Goal: Communication & Community: Answer question/provide support

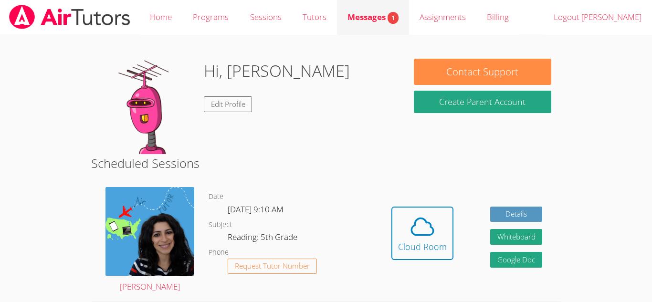
click at [384, 21] on span "Messages 1" at bounding box center [372, 16] width 51 height 11
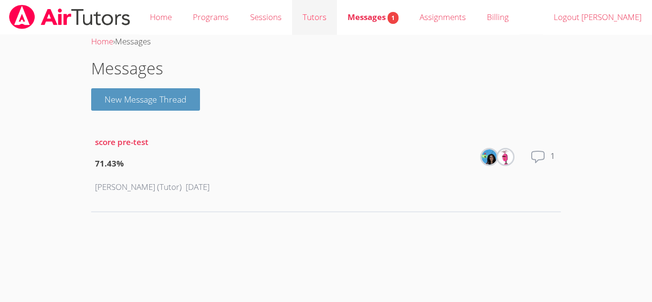
click at [307, 22] on link "Tutors" at bounding box center [314, 17] width 45 height 35
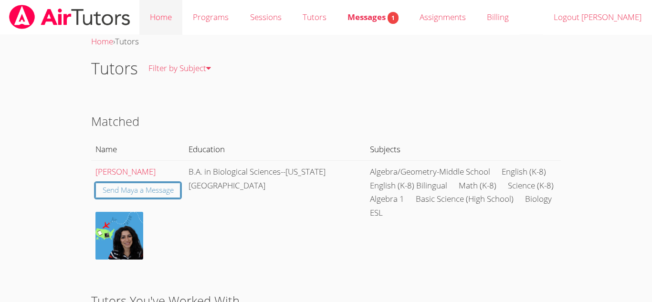
click at [171, 16] on link "Home" at bounding box center [160, 17] width 43 height 35
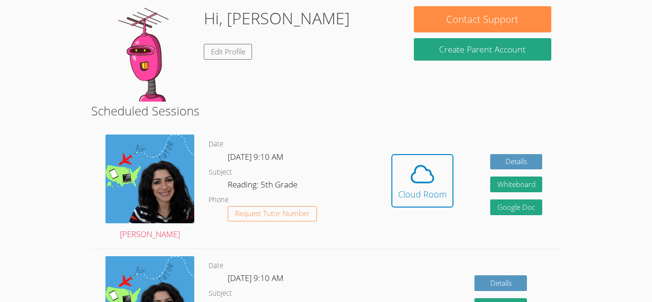
scroll to position [72, 0]
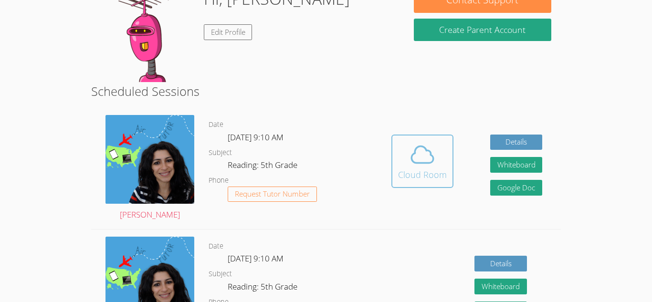
click at [433, 157] on icon at bounding box center [422, 154] width 27 height 27
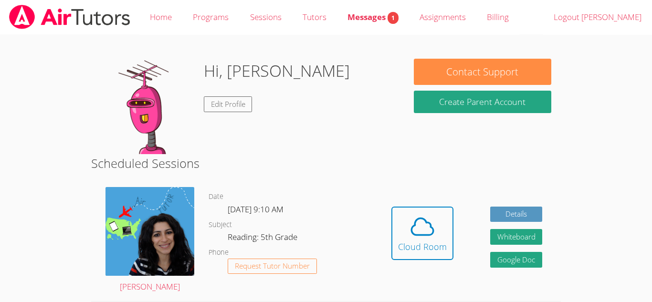
scroll to position [2, 0]
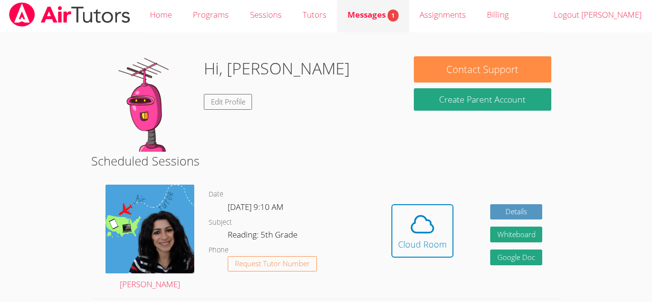
click at [390, 18] on span "1" at bounding box center [392, 16] width 11 height 12
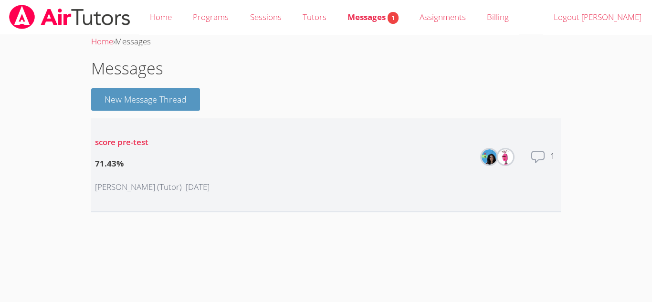
click at [546, 156] on div "Total messages 1" at bounding box center [543, 164] width 27 height 31
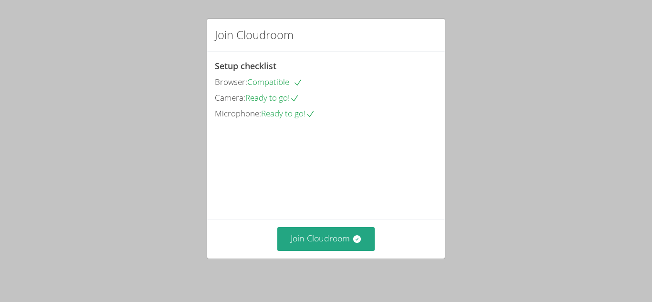
click at [219, 200] on video at bounding box center [286, 164] width 143 height 72
click at [313, 233] on button "Join Cloudroom" at bounding box center [326, 238] width 98 height 23
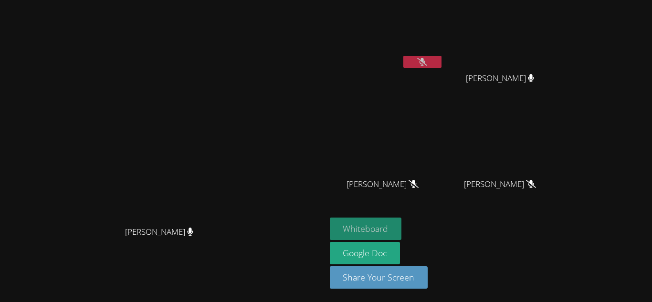
click at [402, 232] on button "Whiteboard" at bounding box center [366, 229] width 72 height 22
click at [441, 58] on button at bounding box center [422, 62] width 38 height 12
click at [441, 62] on button at bounding box center [422, 62] width 38 height 12
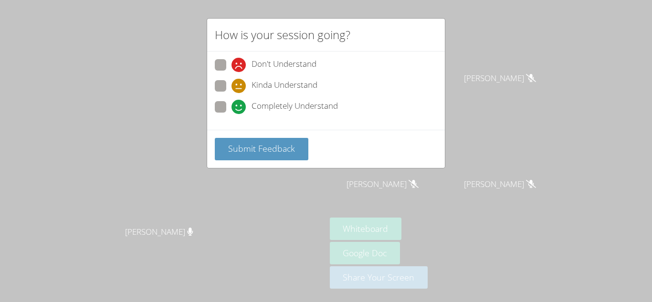
click at [312, 107] on span "Completely Understand" at bounding box center [294, 107] width 86 height 14
click at [240, 107] on input "Completely Understand" at bounding box center [235, 105] width 8 height 8
radio input "true"
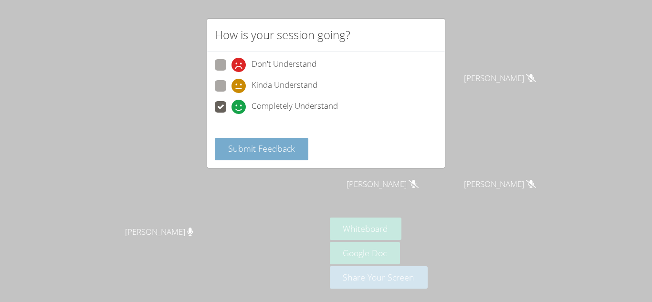
click at [303, 145] on button "Submit Feedback" at bounding box center [262, 149] width 94 height 22
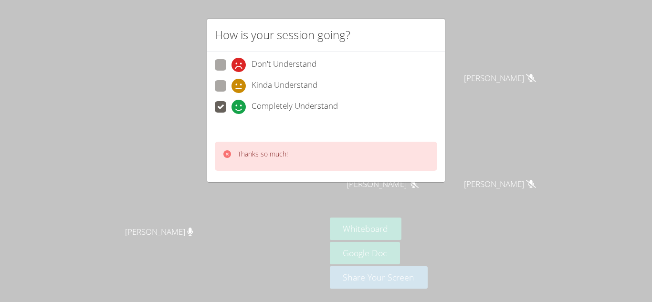
click at [507, 65] on div "How is your session going? Don't Understand Kinda Understand Completely Underst…" at bounding box center [326, 151] width 652 height 302
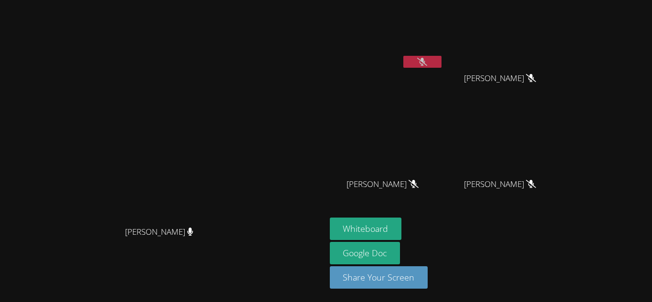
click at [427, 65] on icon at bounding box center [422, 62] width 10 height 8
click at [441, 66] on button at bounding box center [422, 62] width 38 height 12
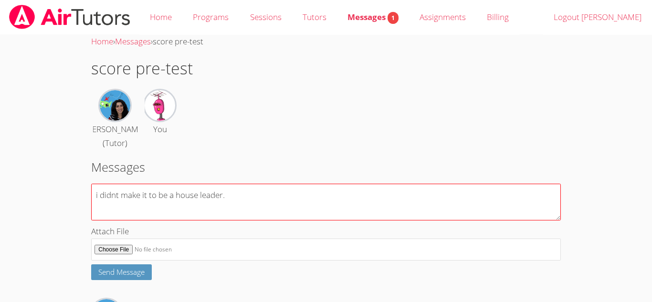
click at [210, 220] on textarea "i didnt make it to be a house leader." at bounding box center [326, 202] width 470 height 37
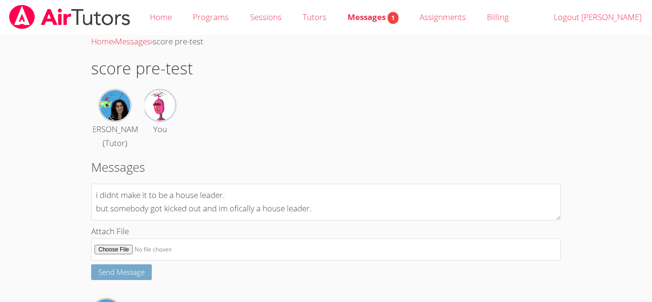
type textarea "i didnt make it to be a house leader. but somebody got kicked out and im ofical…"
click at [111, 277] on span "Send Message" at bounding box center [121, 272] width 46 height 10
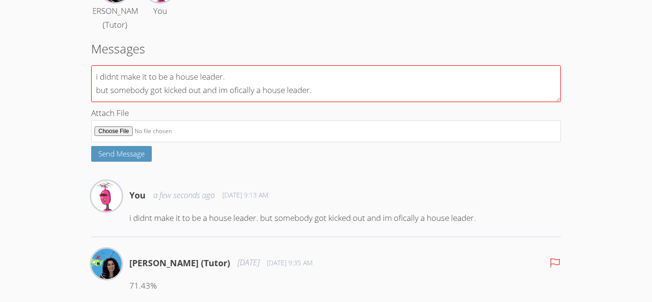
scroll to position [119, 0]
click at [303, 101] on textarea "i didnt make it to be a house leader. but somebody got kicked out and im ofical…" at bounding box center [326, 82] width 470 height 37
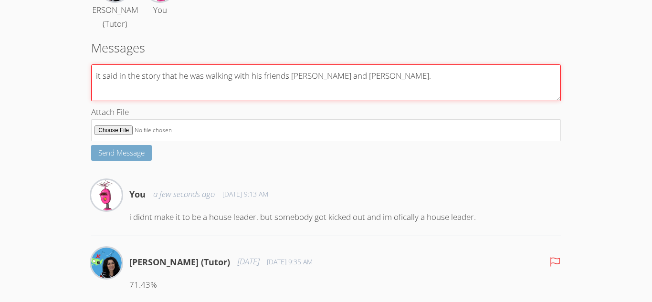
type textarea "it said in the story that he was walking with his friends jack and summer."
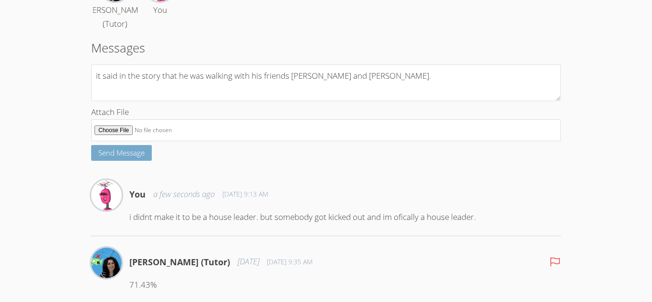
click at [121, 157] on span "Send Message" at bounding box center [121, 153] width 46 height 10
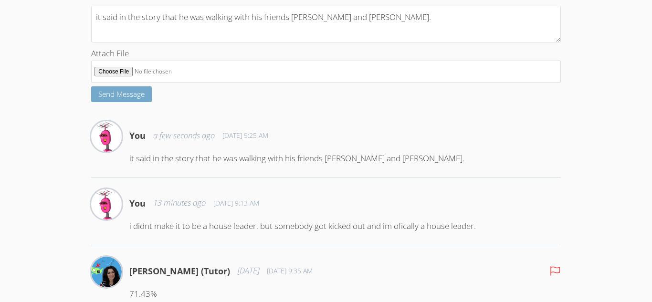
scroll to position [242, 0]
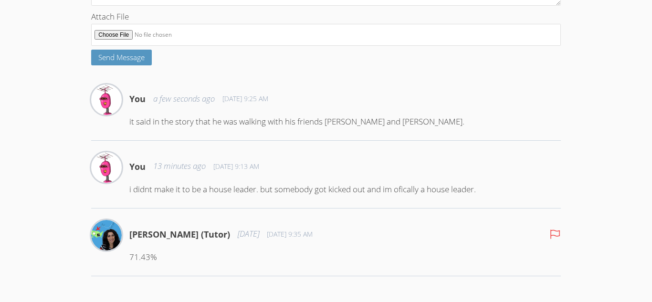
click at [200, 256] on p "71.43%" at bounding box center [344, 258] width 431 height 14
click at [558, 237] on icon at bounding box center [554, 234] width 11 height 11
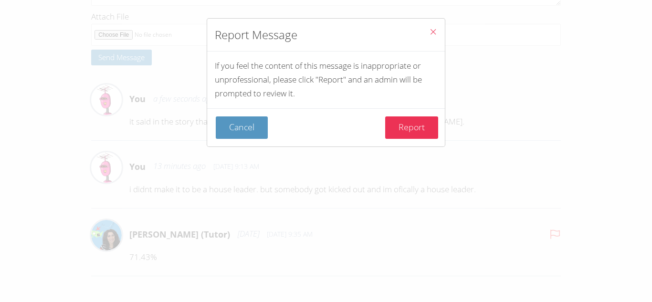
click at [268, 127] on div "Cancel Report" at bounding box center [327, 127] width 222 height 22
click at [253, 132] on button "Cancel" at bounding box center [242, 127] width 52 height 22
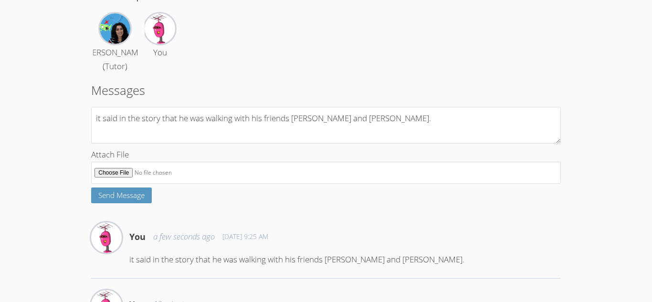
scroll to position [77, 0]
click at [162, 42] on img at bounding box center [160, 28] width 31 height 31
click at [156, 29] on img at bounding box center [160, 28] width 31 height 31
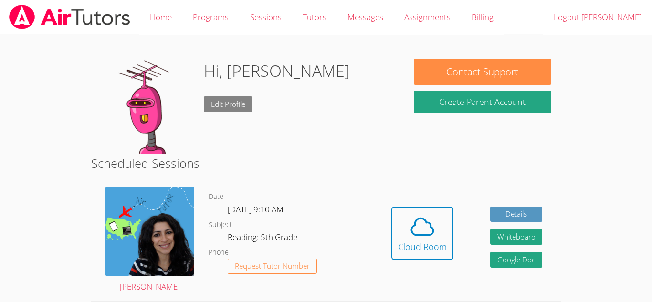
click at [214, 107] on link "Edit Profile" at bounding box center [228, 104] width 49 height 16
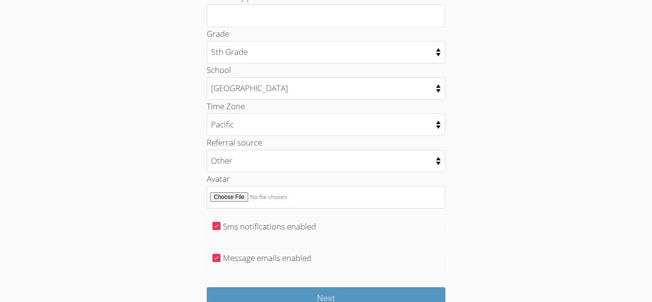
scroll to position [503, 0]
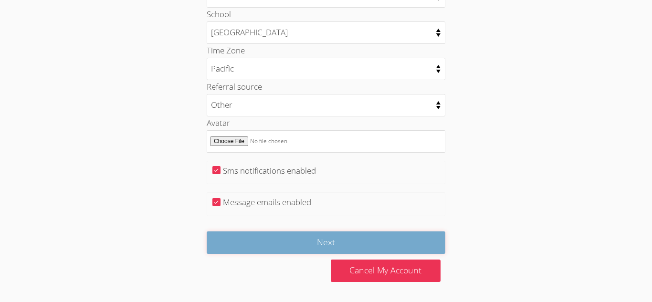
click at [343, 237] on input "Next" at bounding box center [326, 242] width 239 height 22
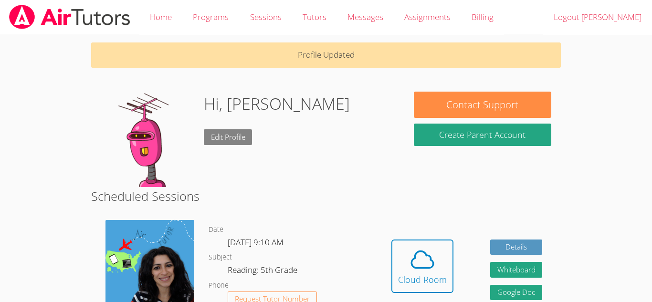
click at [229, 132] on link "Edit Profile" at bounding box center [228, 137] width 49 height 16
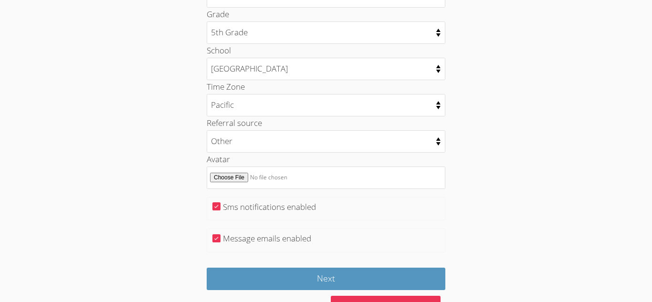
scroll to position [503, 0]
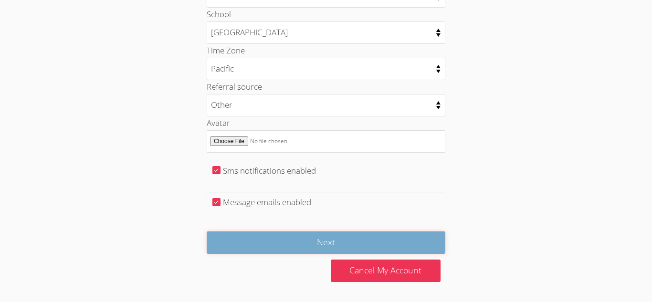
click at [366, 238] on input "Next" at bounding box center [326, 242] width 239 height 22
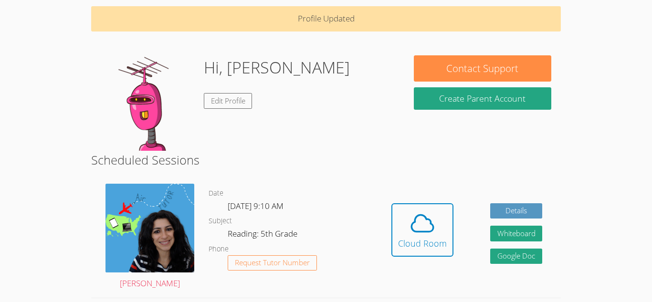
scroll to position [38, 0]
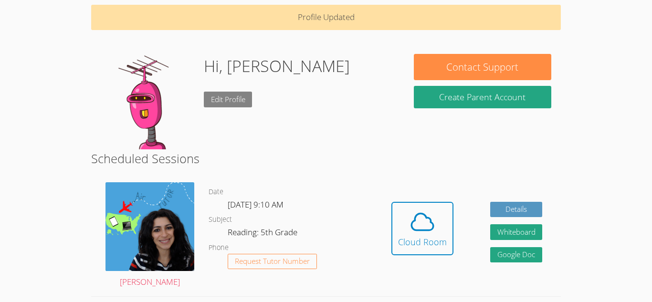
click at [251, 94] on link "Edit Profile" at bounding box center [228, 100] width 49 height 16
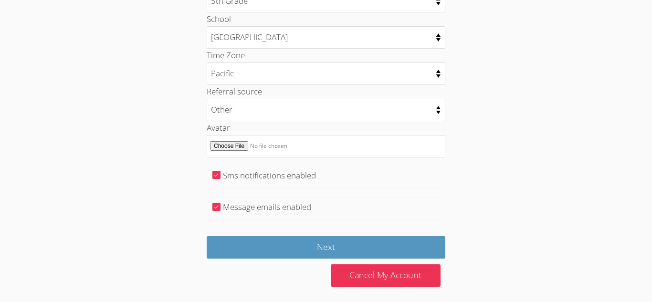
scroll to position [503, 0]
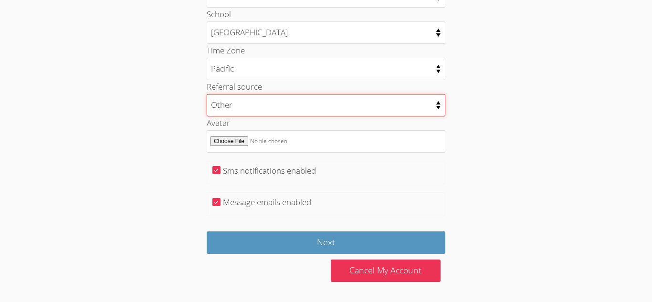
click at [415, 107] on select "College counselor Educational consultant Facebook Family referral Newspaper Sch…" at bounding box center [326, 105] width 239 height 22
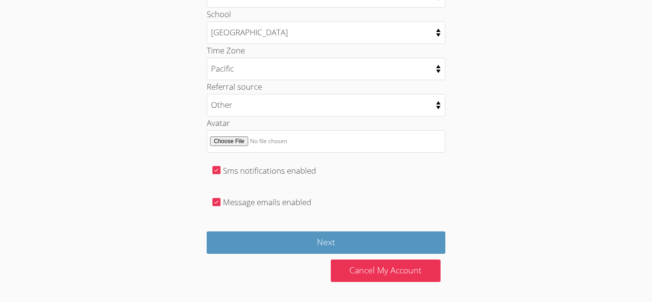
click at [221, 121] on label "Avatar" at bounding box center [218, 122] width 23 height 11
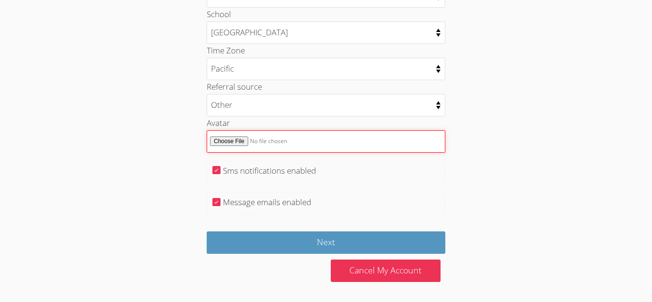
click at [221, 130] on input "Avatar" at bounding box center [326, 141] width 239 height 22
